Goal: Transaction & Acquisition: Purchase product/service

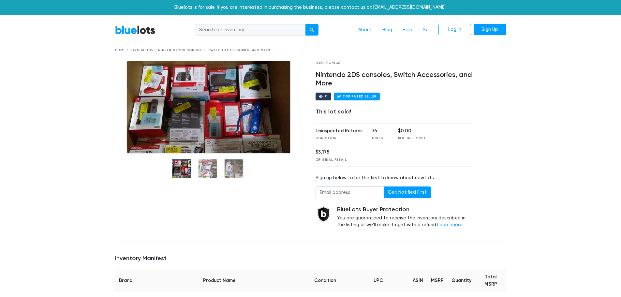
click at [132, 30] on link "BlueLots" at bounding box center [135, 29] width 40 height 9
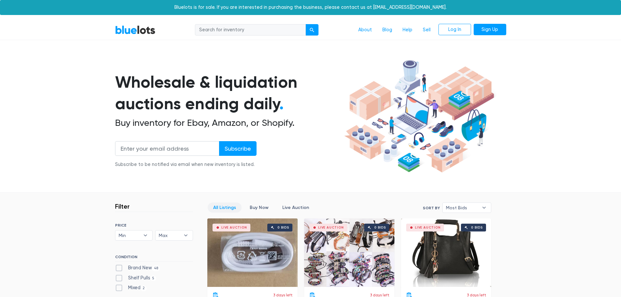
click at [213, 29] on input "search" at bounding box center [250, 30] width 111 height 12
type input "3ds"
click at [305, 24] on button "submit" at bounding box center [311, 30] width 13 height 12
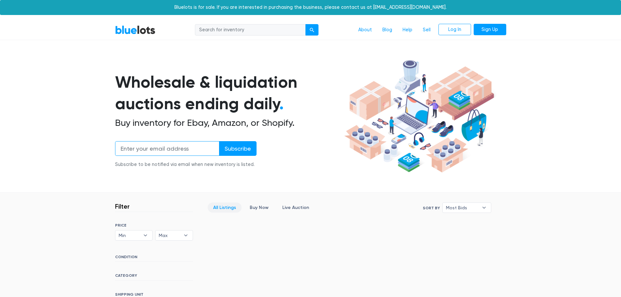
click at [196, 147] on input "email" at bounding box center [167, 148] width 104 height 15
type input "switch"
click at [219, 141] on input "Subscribe" at bounding box center [237, 148] width 37 height 15
click at [259, 18] on body "Bluelots is for sale. If you are interested in purchasing the business, please …" at bounding box center [310, 226] width 621 height 453
click at [242, 27] on input "search" at bounding box center [250, 30] width 111 height 12
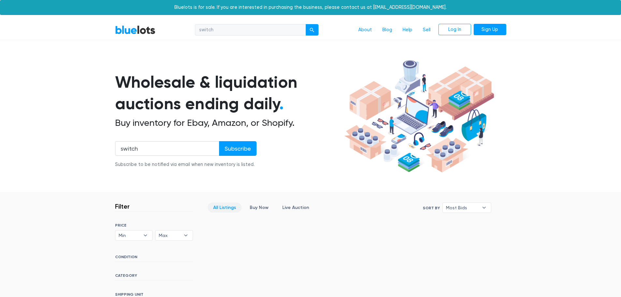
type input "switch"
click at [305, 24] on button "submit" at bounding box center [311, 30] width 13 height 12
click at [312, 29] on div "submit" at bounding box center [312, 30] width 5 height 5
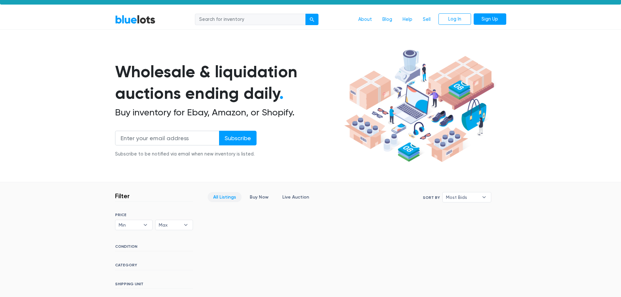
scroll to position [33, 0]
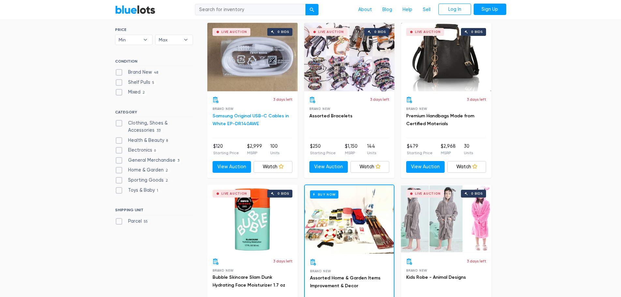
scroll to position [33, 0]
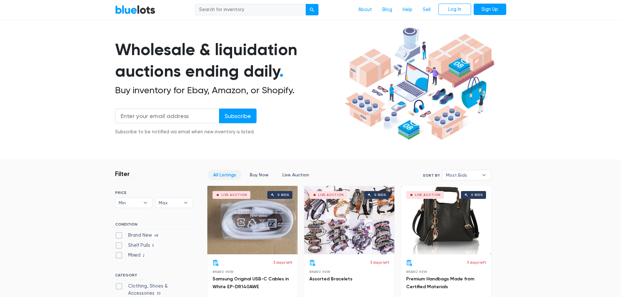
click at [261, 12] on input "search" at bounding box center [250, 10] width 111 height 12
type input "nintendo"
click at [305, 4] on button "submit" at bounding box center [311, 10] width 13 height 12
